Goal: Task Accomplishment & Management: Use online tool/utility

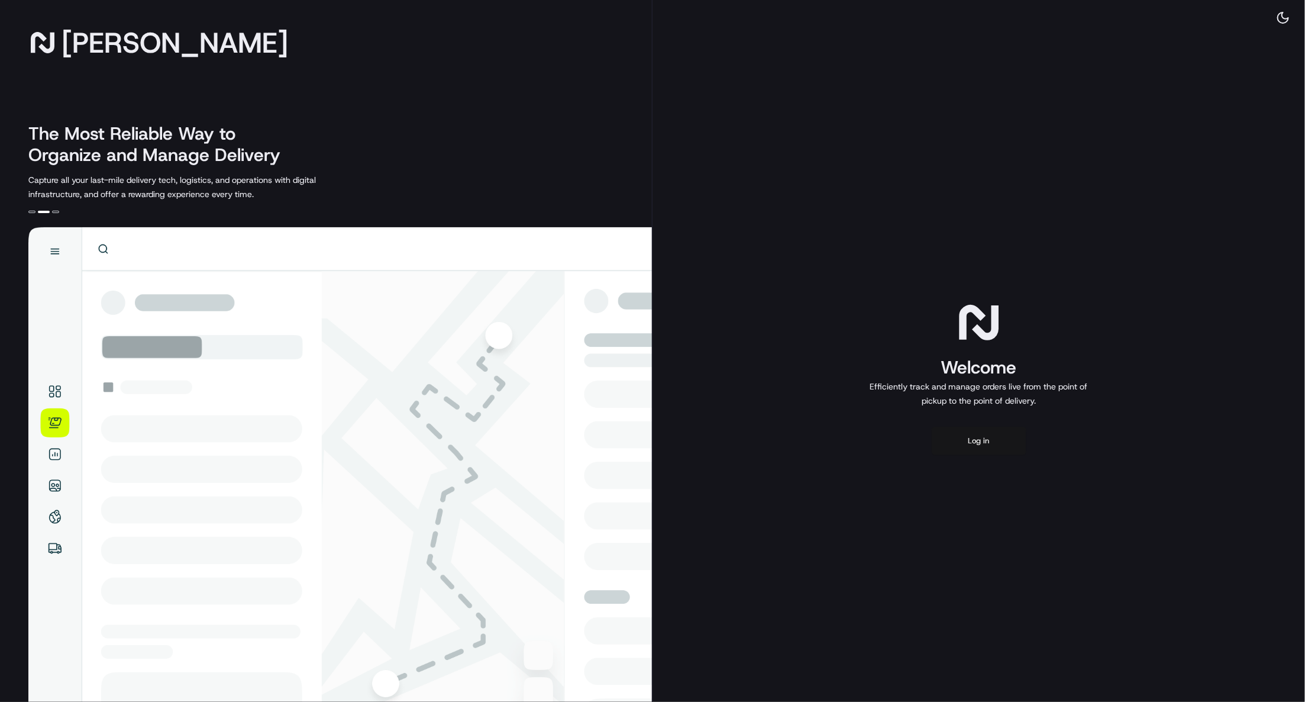
click at [983, 444] on button "Log in" at bounding box center [979, 441] width 95 height 28
